Goal: Find specific page/section: Find specific page/section

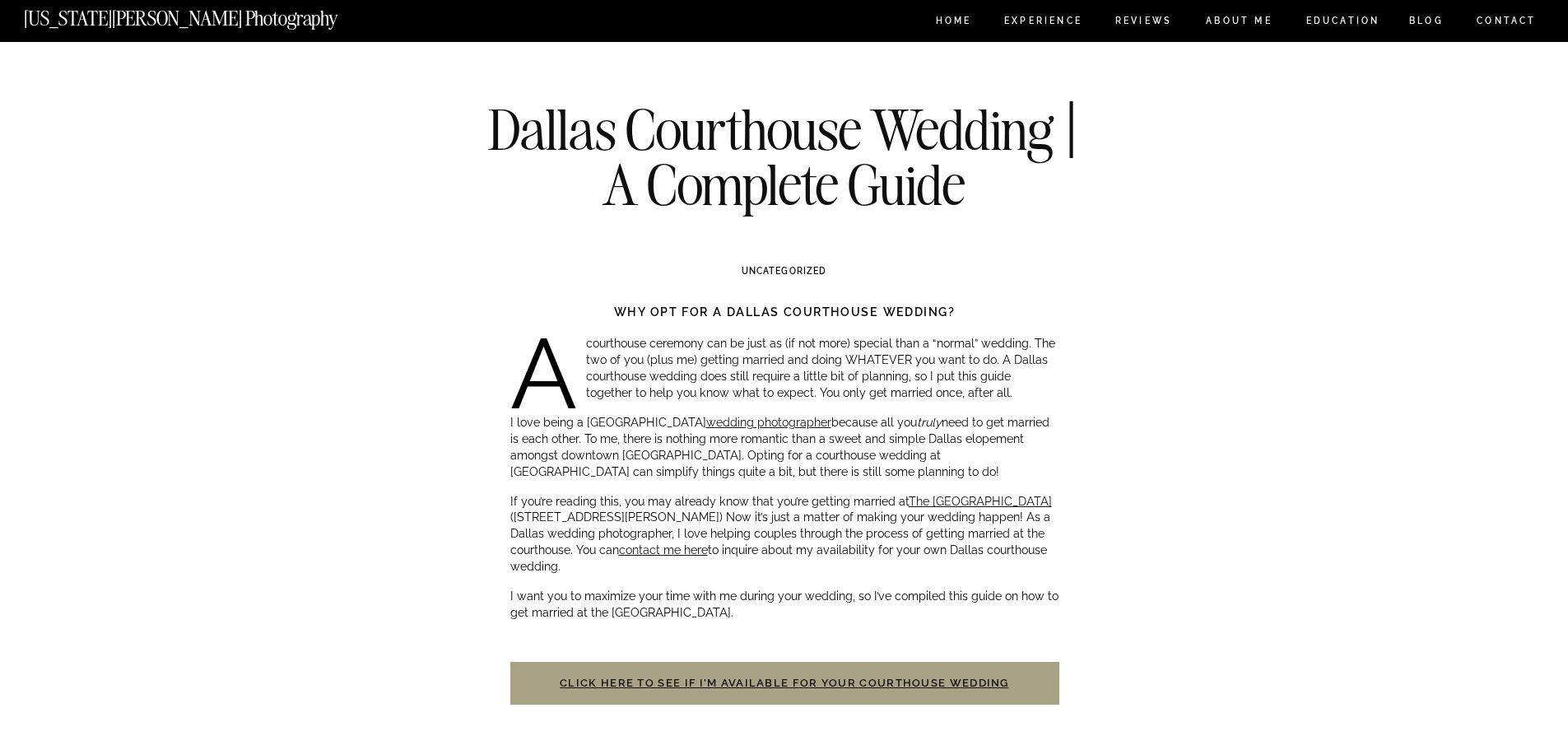
click at [129, 11] on nav "[US_STATE][PERSON_NAME] Photography" at bounding box center [231, 15] width 414 height 14
click at [812, 681] on link "Click here to see if I’m available for your courthouse wedding" at bounding box center [784, 682] width 450 height 12
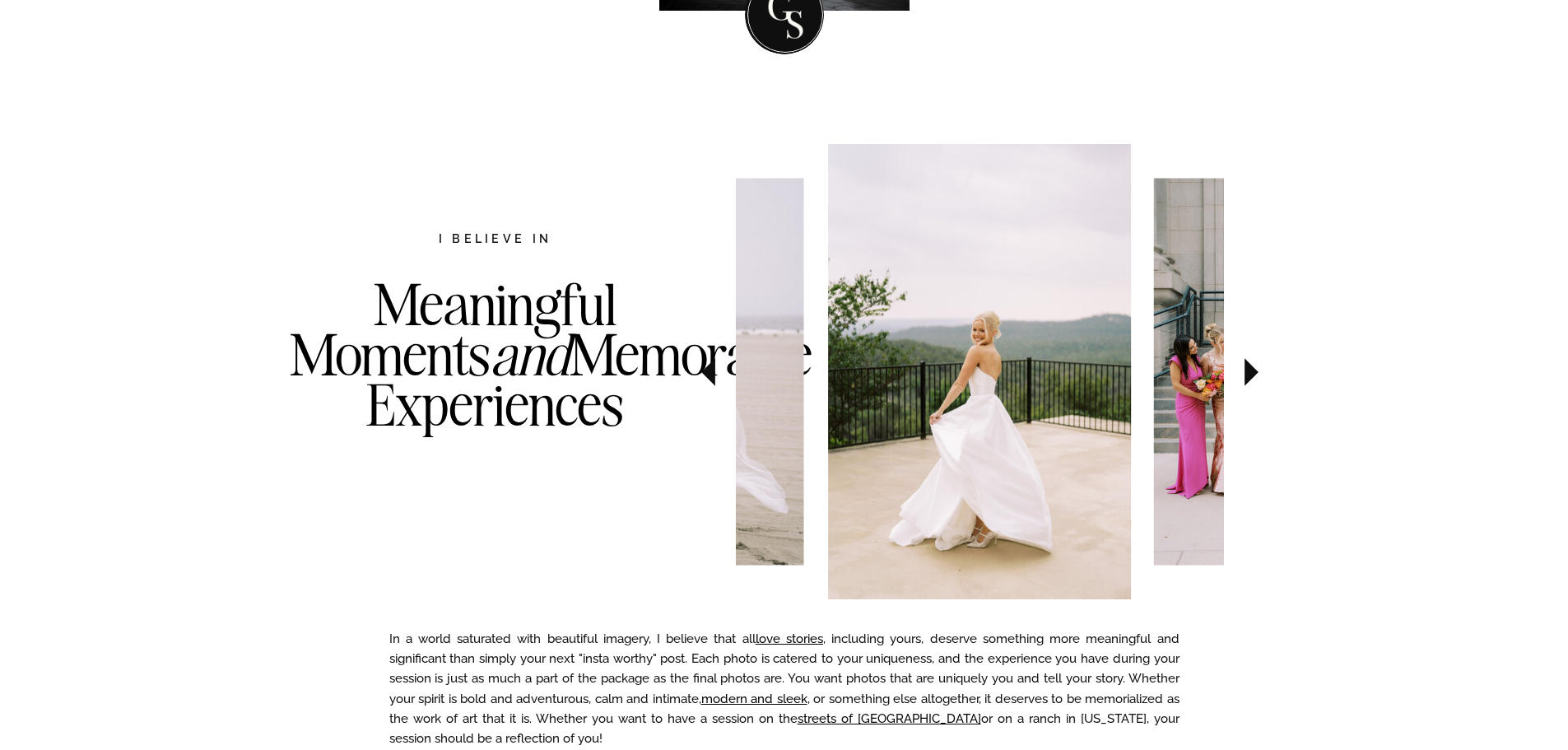
scroll to position [823, 0]
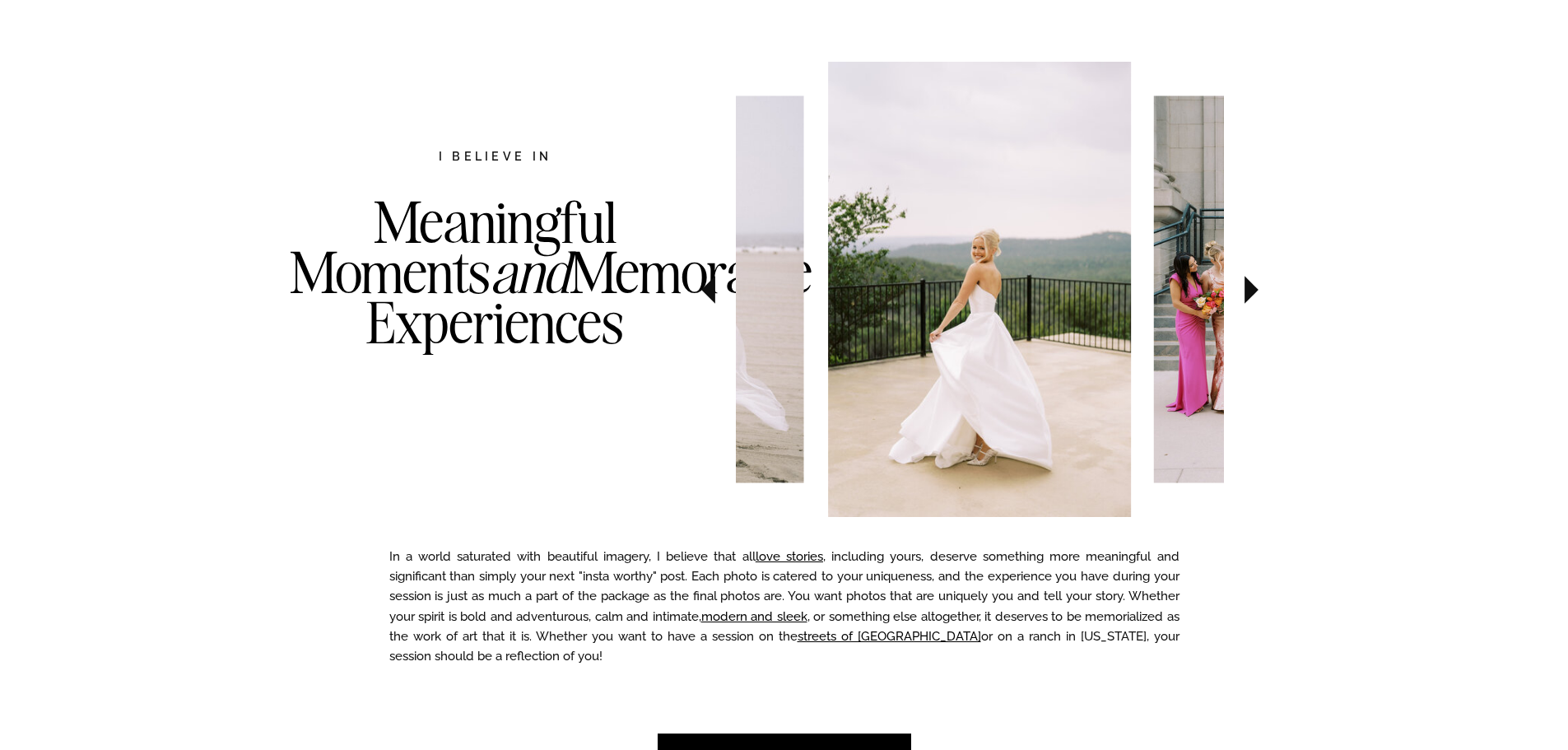
click at [1254, 291] on icon at bounding box center [1251, 290] width 14 height 28
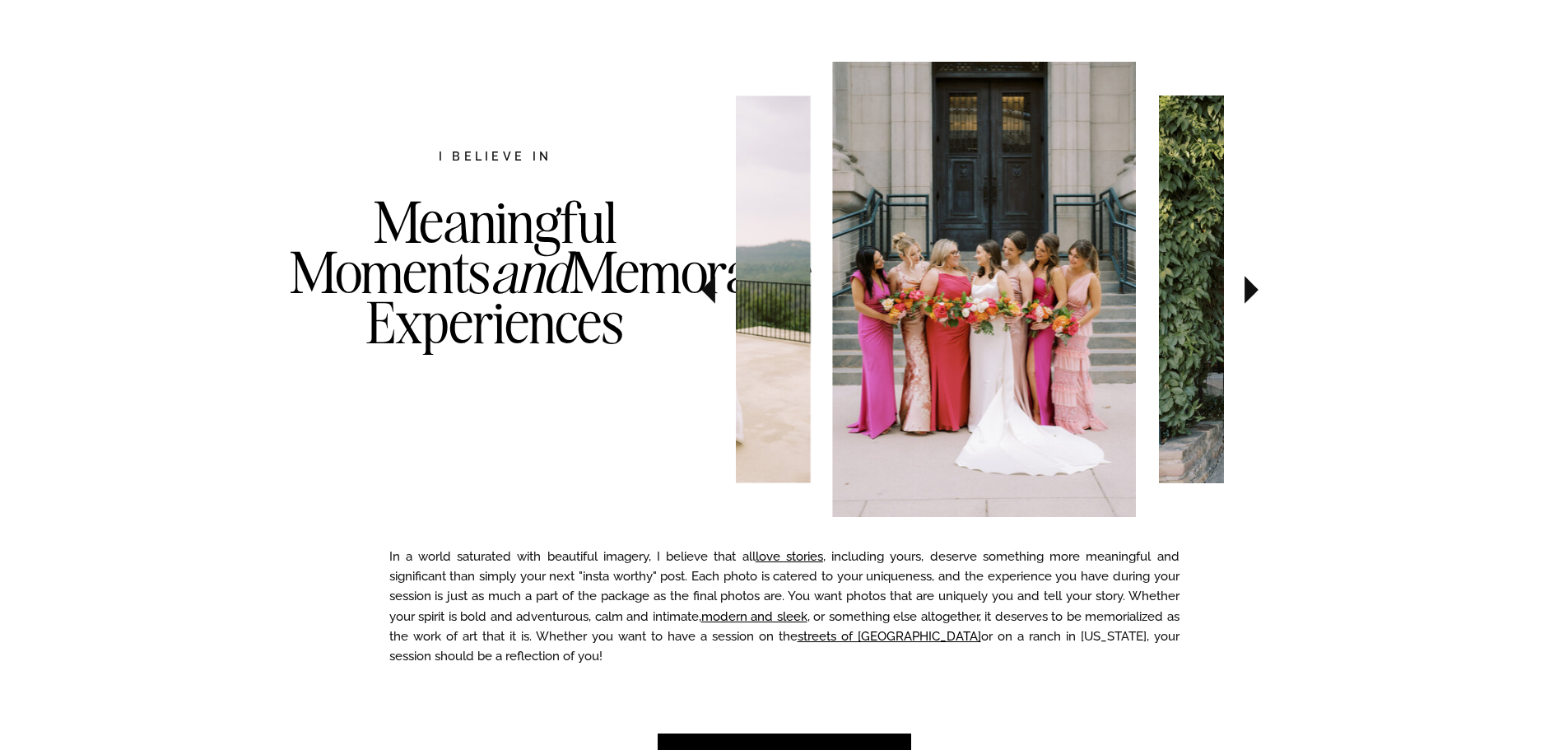
click at [1254, 291] on icon at bounding box center [1251, 290] width 14 height 28
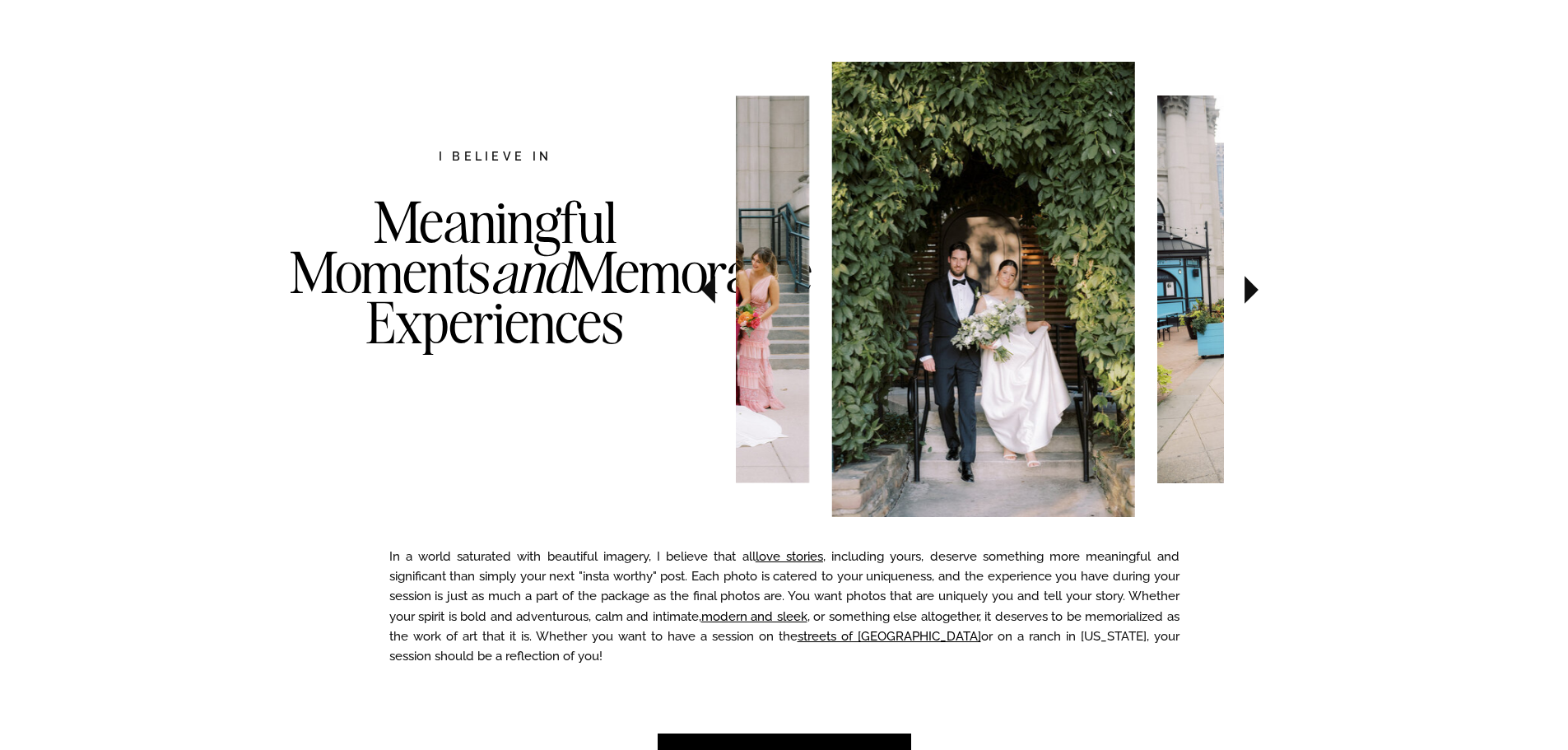
click at [1254, 291] on icon at bounding box center [1251, 290] width 14 height 28
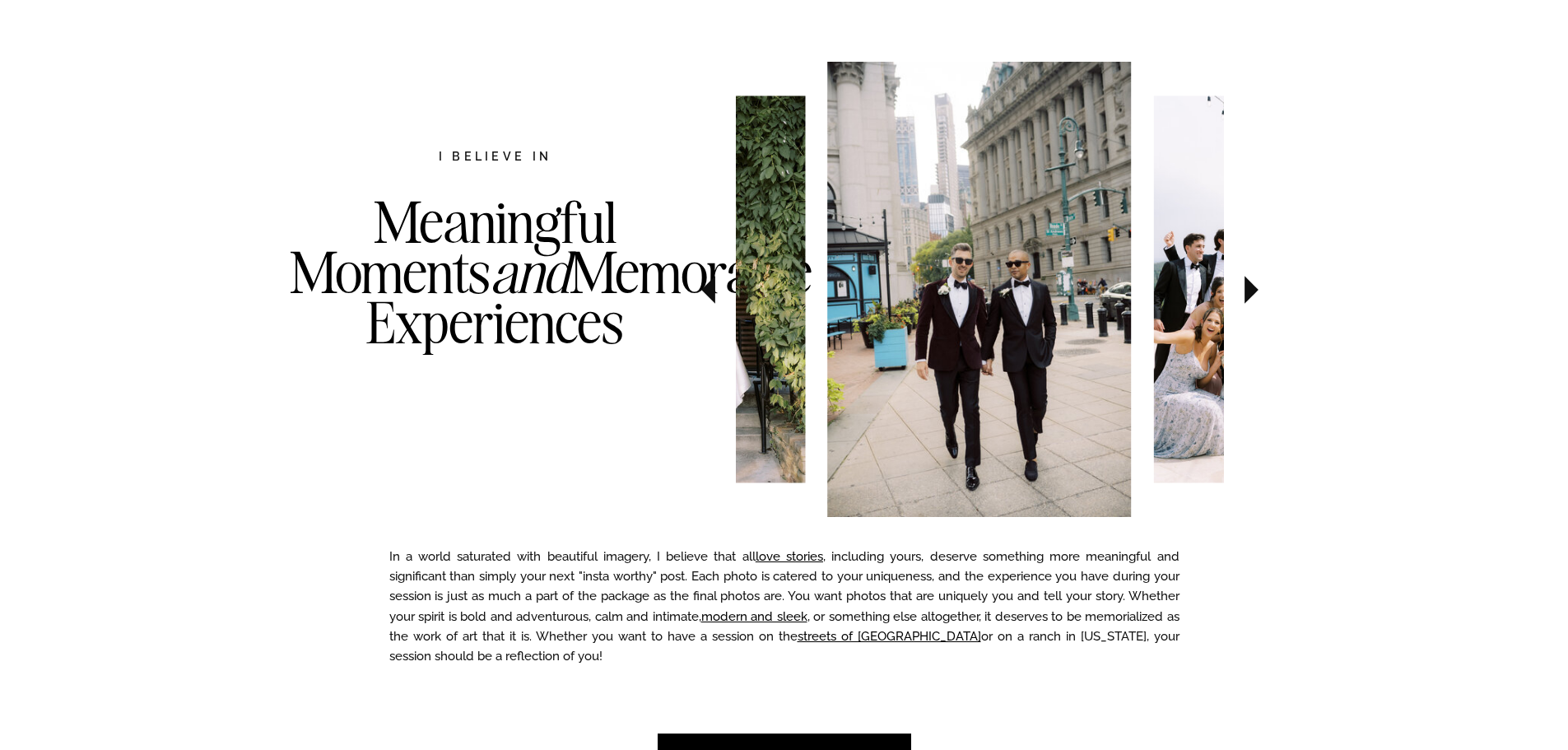
click at [1254, 291] on icon at bounding box center [1251, 290] width 14 height 28
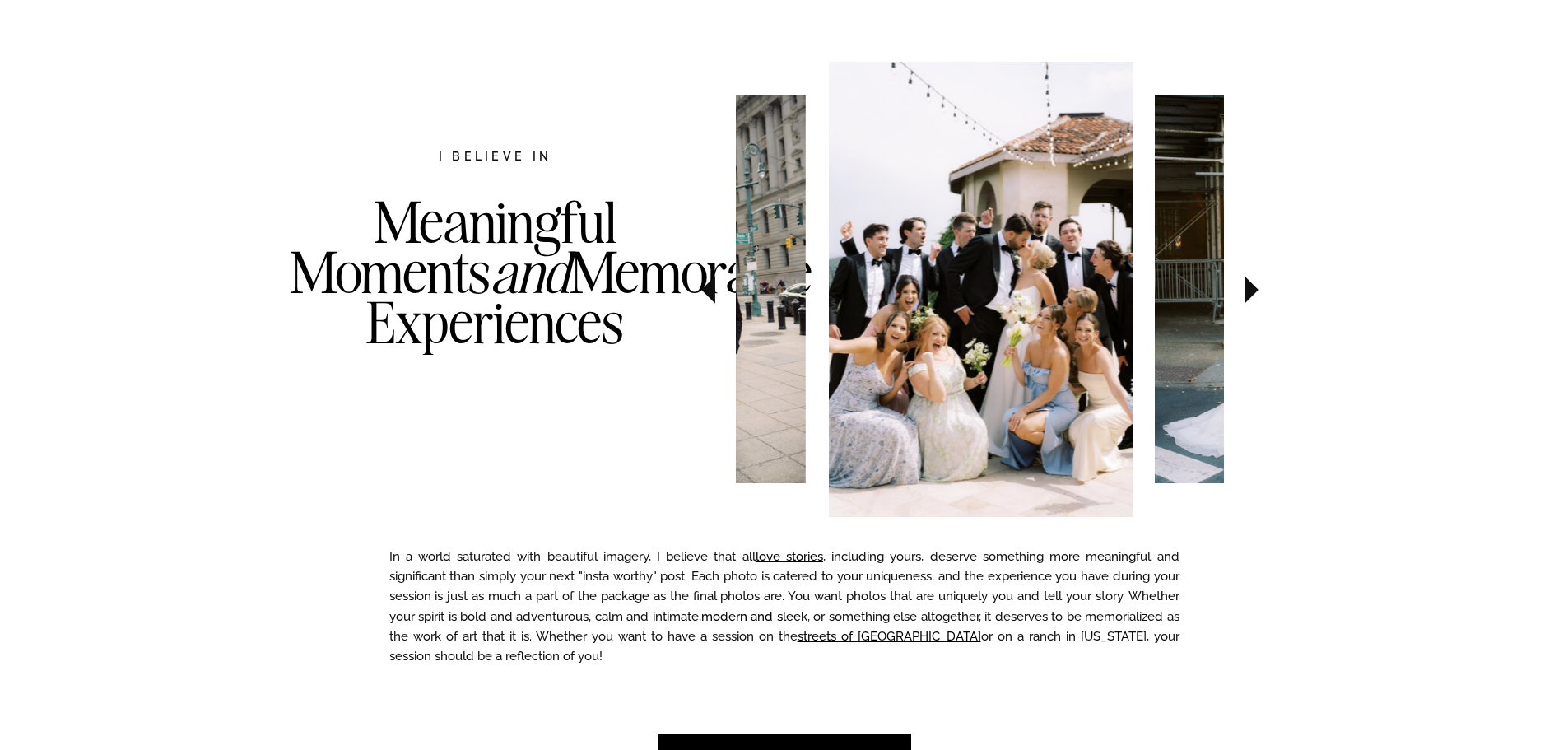
click at [1254, 291] on icon at bounding box center [1251, 290] width 14 height 28
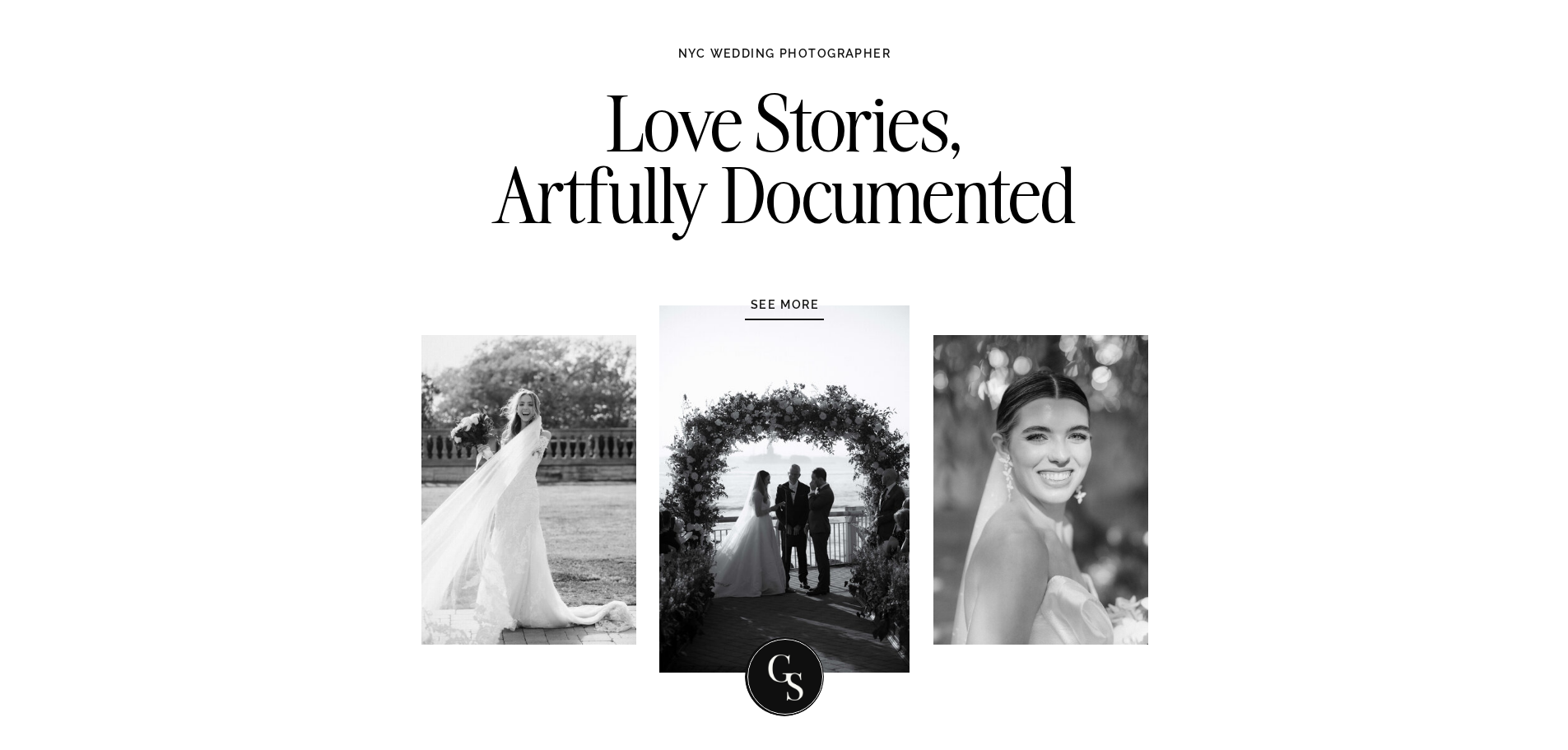
scroll to position [0, 0]
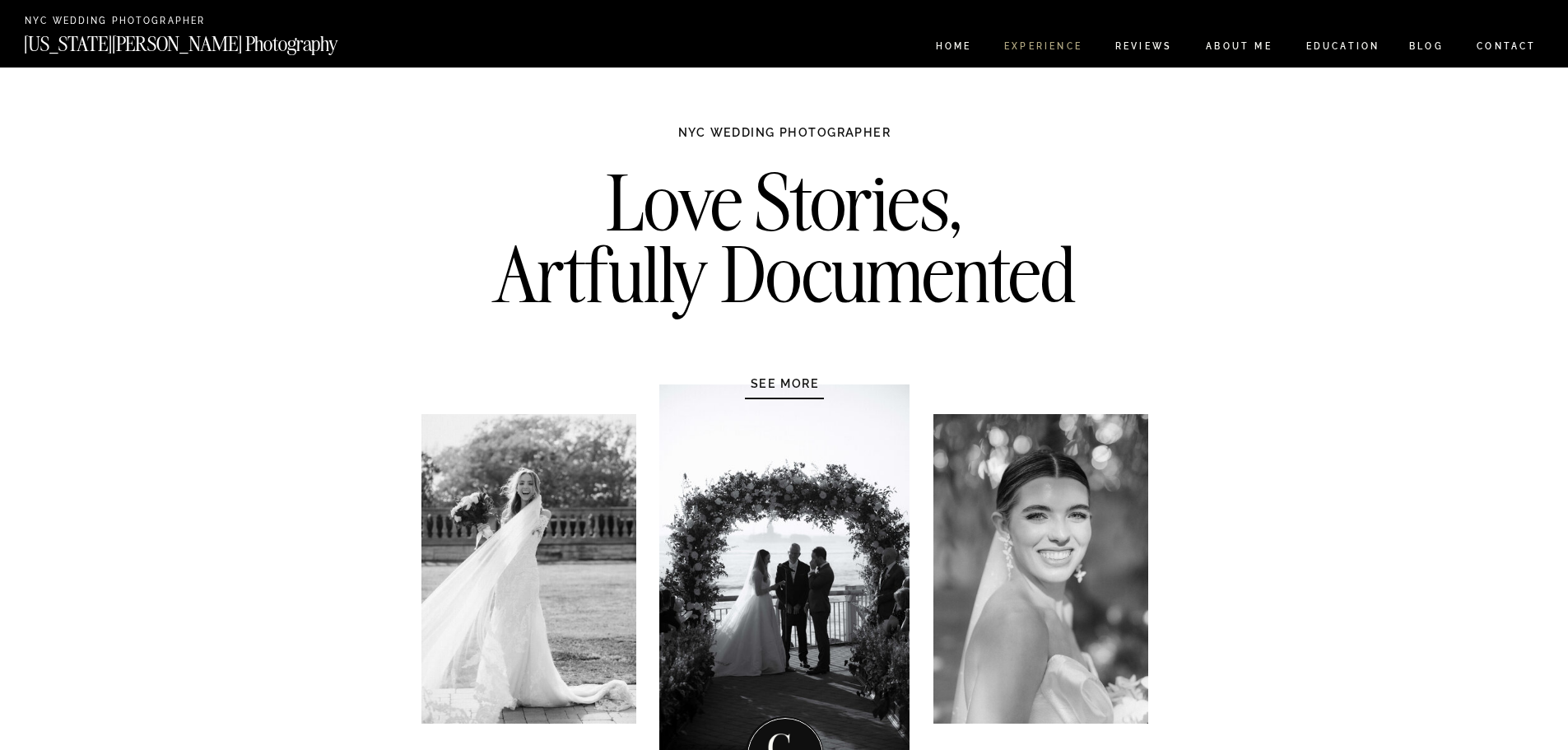
click at [1035, 46] on nav "Experience" at bounding box center [1043, 48] width 86 height 14
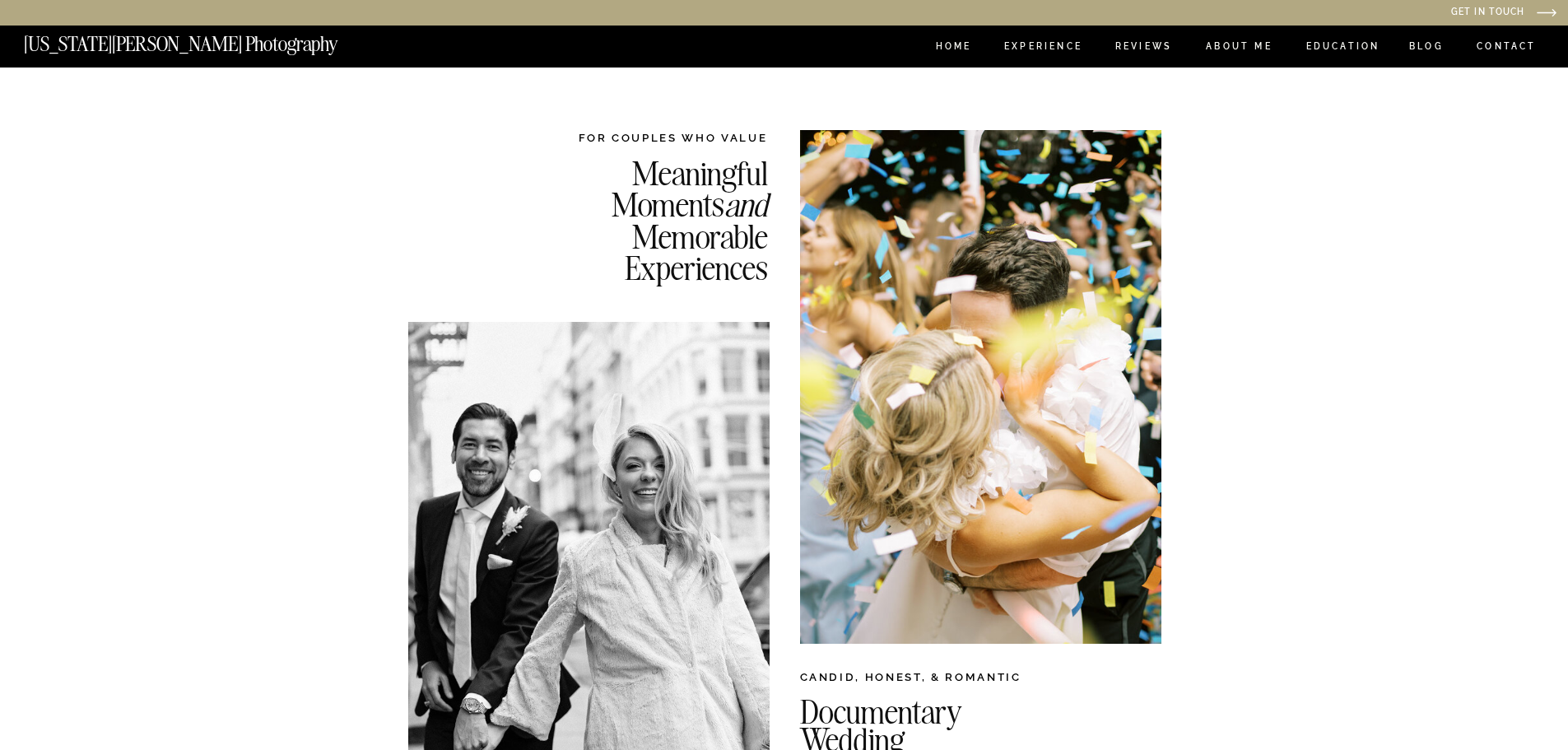
click at [1508, 41] on nav "CONTACT" at bounding box center [1508, 46] width 69 height 18
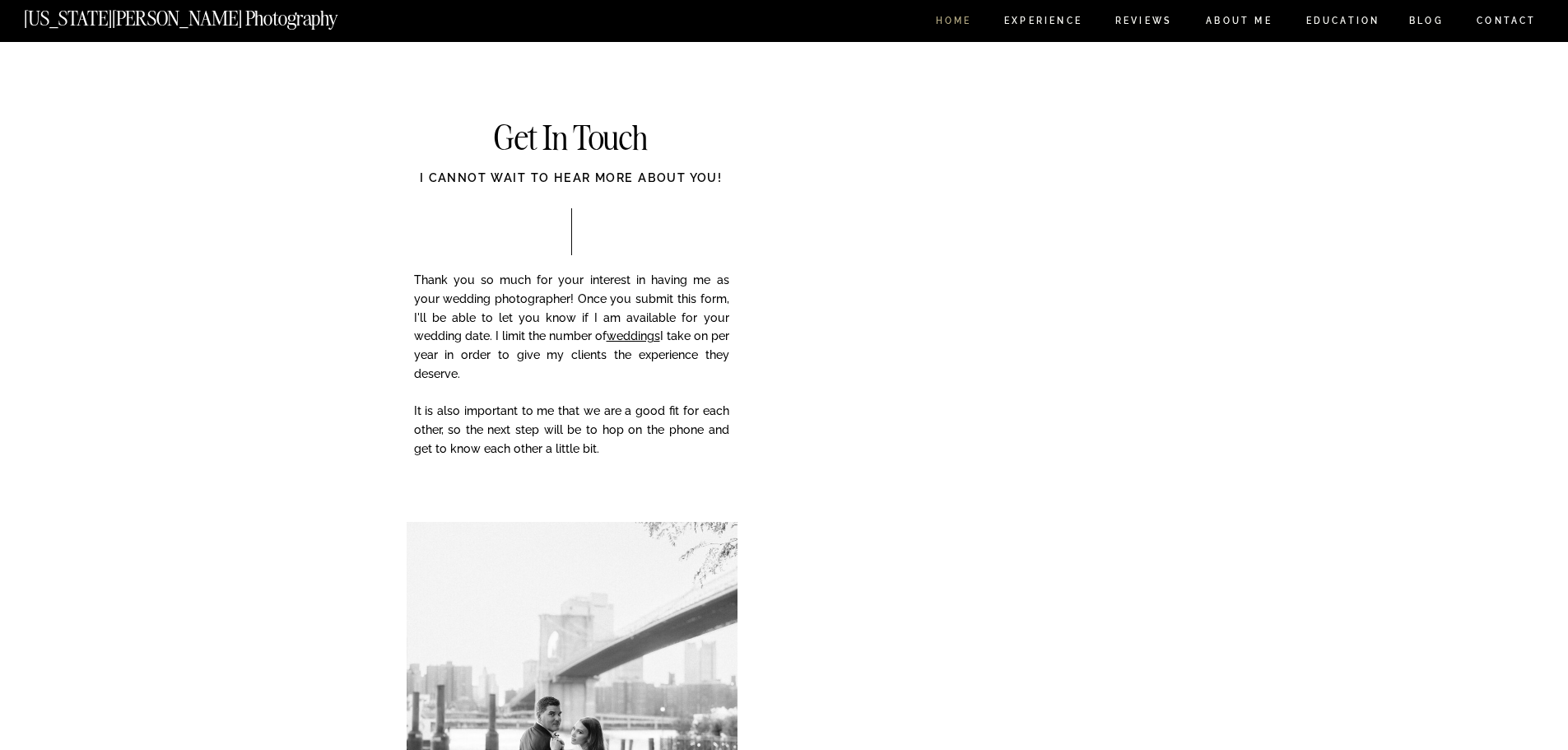
click at [948, 23] on nav "HOME" at bounding box center [954, 23] width 46 height 14
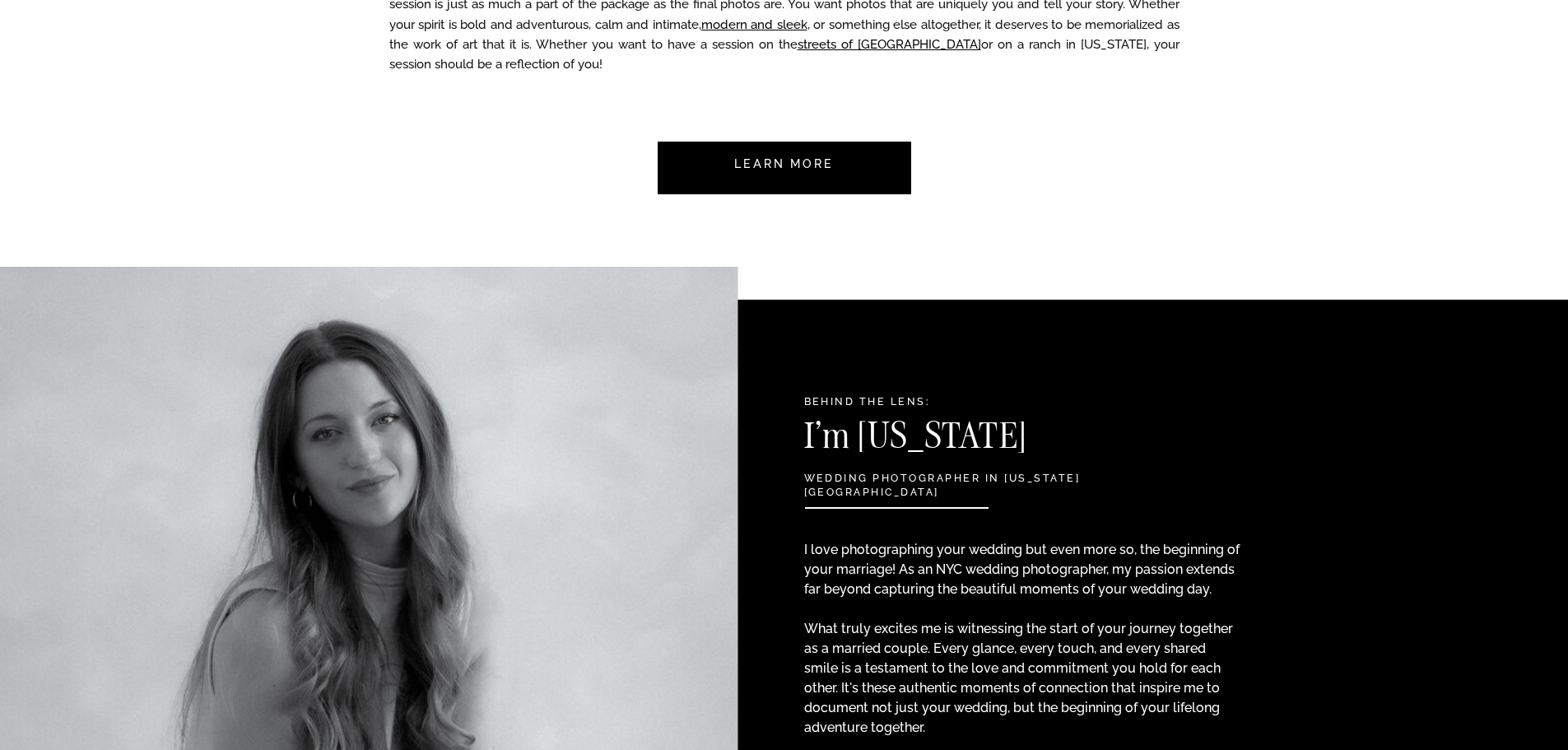
scroll to position [1646, 0]
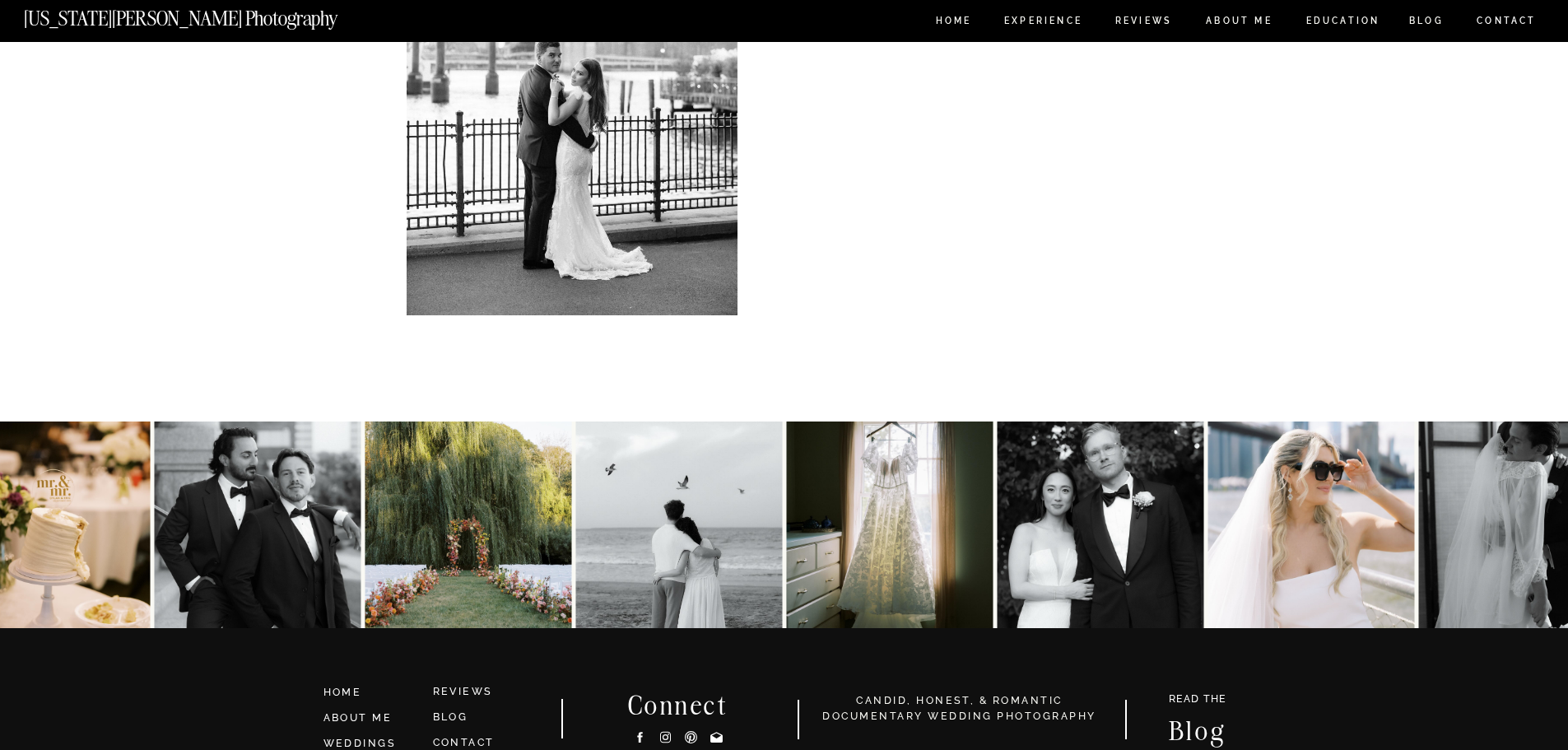
scroll to position [741, 0]
